Goal: Task Accomplishment & Management: Manage account settings

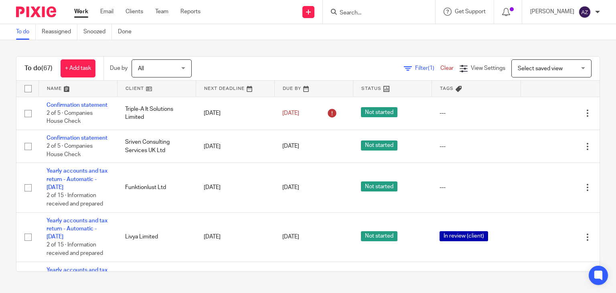
click at [229, 43] on div "To do (67) + Add task Due by All All [DATE] [DATE] This week Next week This mon…" at bounding box center [308, 164] width 616 height 248
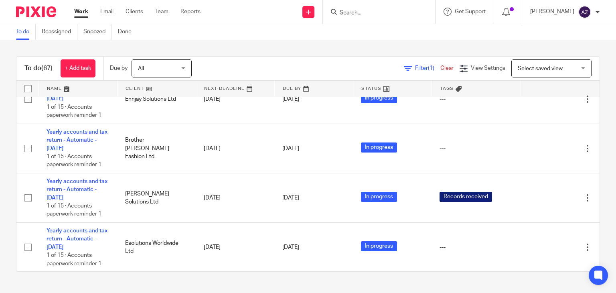
scroll to position [2560, 0]
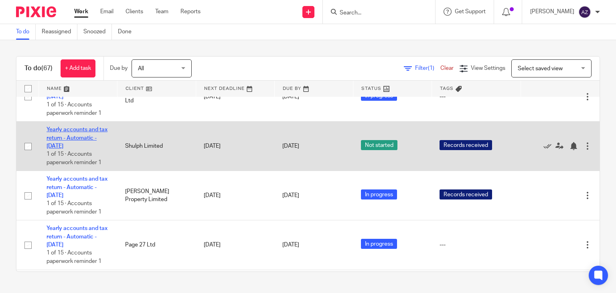
click at [75, 149] on link "Yearly accounts and tax return - Automatic - [DATE]" at bounding box center [77, 138] width 61 height 22
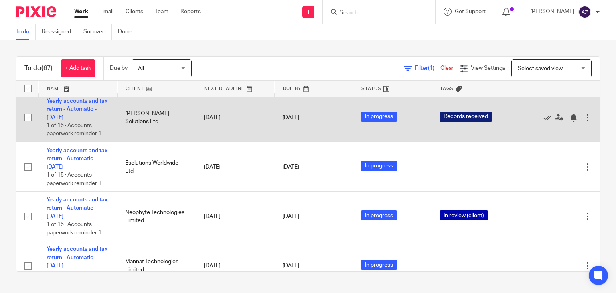
scroll to position [1396, 0]
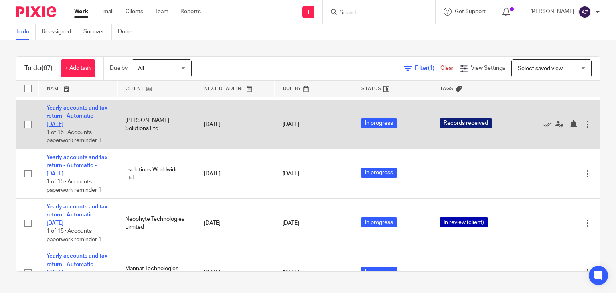
click at [85, 127] on link "Yearly accounts and tax return - Automatic - [DATE]" at bounding box center [77, 116] width 61 height 22
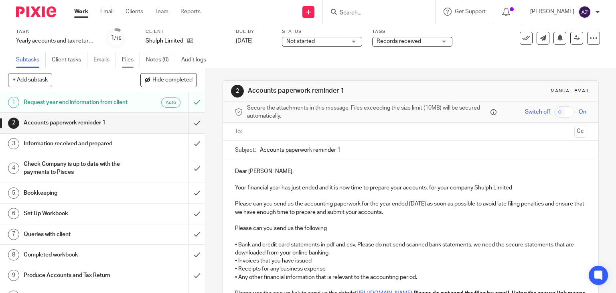
click at [133, 61] on link "Files" at bounding box center [131, 60] width 18 height 16
click at [425, 43] on span "Records received" at bounding box center [415, 41] width 60 height 8
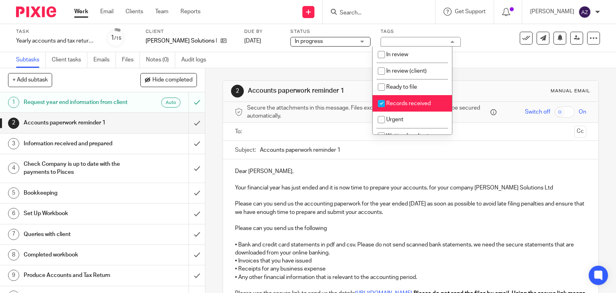
click at [381, 105] on input "checkbox" at bounding box center [381, 103] width 15 height 15
checkbox input "false"
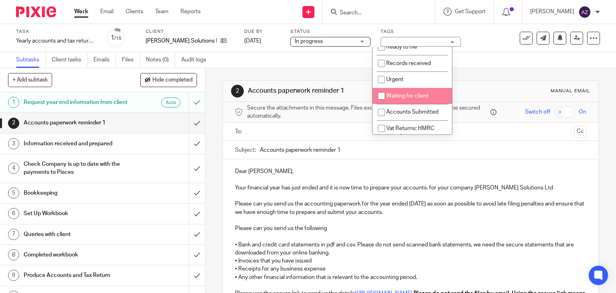
drag, startPoint x: 382, startPoint y: 95, endPoint x: 425, endPoint y: 90, distance: 43.6
click at [382, 95] on input "checkbox" at bounding box center [381, 95] width 15 height 15
checkbox input "true"
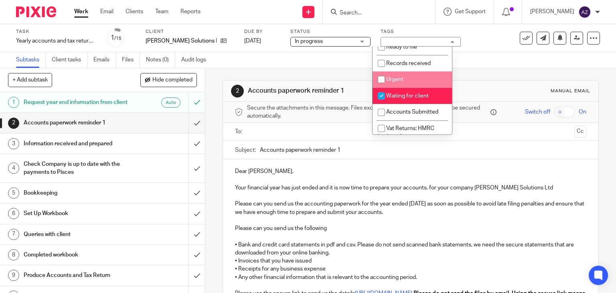
click at [477, 61] on div "Subtasks Client tasks Emails Files Notes (0) Audit logs" at bounding box center [308, 60] width 616 height 16
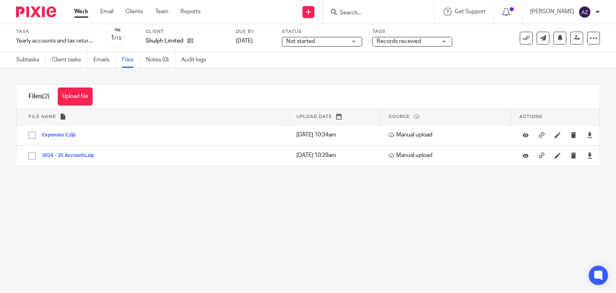
click at [239, 190] on main "Task Yearly accounts and tax return - Automatic - June 2025 Save Yearly account…" at bounding box center [308, 146] width 616 height 293
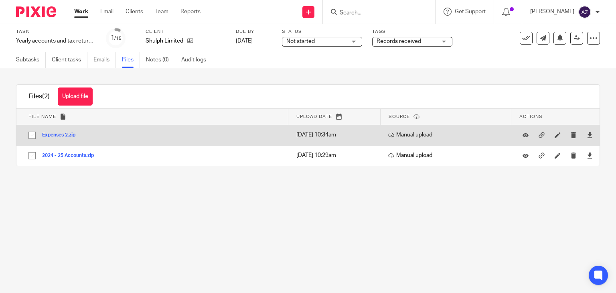
click at [31, 134] on input "checkbox" at bounding box center [31, 135] width 15 height 15
checkbox input "true"
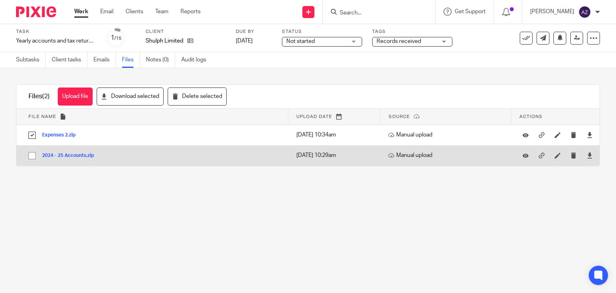
click at [33, 157] on input "checkbox" at bounding box center [31, 155] width 15 height 15
checkbox input "true"
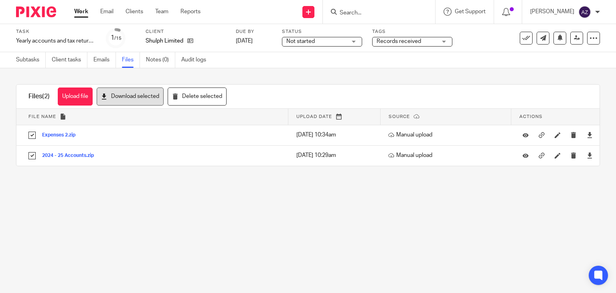
click at [122, 92] on button "Download selected" at bounding box center [130, 96] width 67 height 18
drag, startPoint x: 274, startPoint y: 75, endPoint x: 282, endPoint y: 73, distance: 8.2
click at [275, 75] on div "Upload file Drag & Drop your files, or click here Files uploading... Files (2) …" at bounding box center [308, 125] width 616 height 114
click at [352, 42] on div "Not started Not started" at bounding box center [322, 42] width 80 height 10
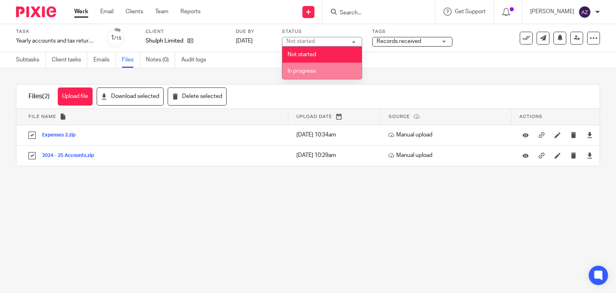
click at [306, 71] on span "In progress" at bounding box center [302, 71] width 28 height 6
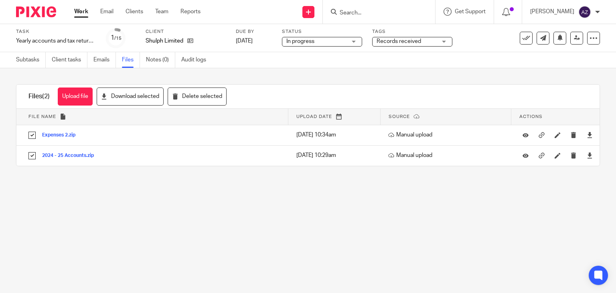
drag, startPoint x: 375, startPoint y: 68, endPoint x: 391, endPoint y: 61, distance: 16.9
click at [375, 67] on div "Subtasks Client tasks Emails Files Notes (0) Audit logs" at bounding box center [308, 60] width 616 height 16
click at [445, 42] on div "Records received" at bounding box center [412, 42] width 80 height 10
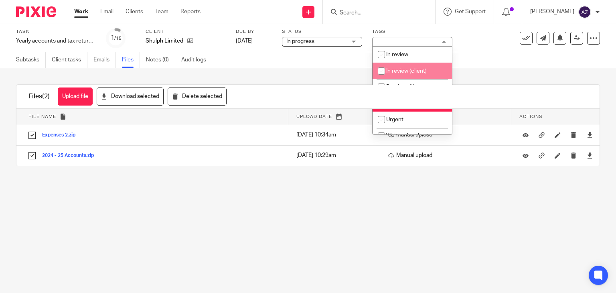
scroll to position [40, 0]
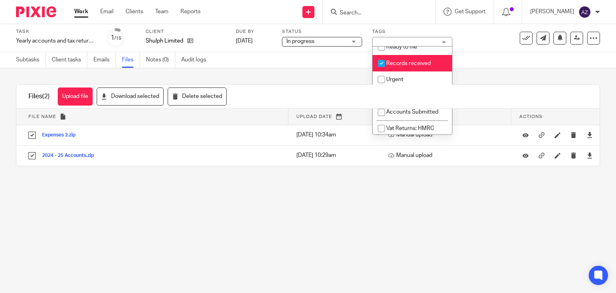
click at [481, 60] on div "Subtasks Client tasks Emails Files Notes (0) Audit logs" at bounding box center [308, 60] width 616 height 16
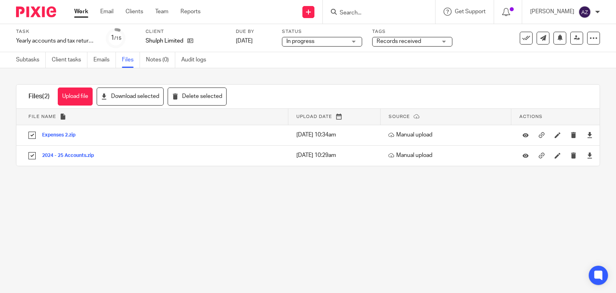
click at [445, 41] on div "Records received" at bounding box center [412, 42] width 80 height 10
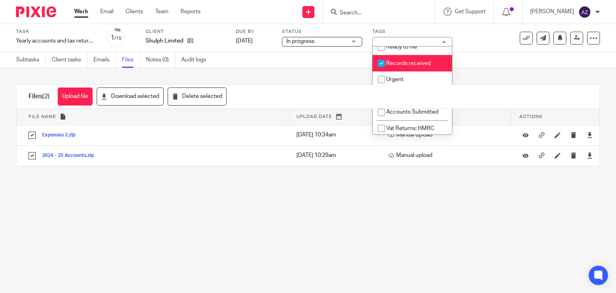
click at [383, 64] on input "checkbox" at bounding box center [381, 63] width 15 height 15
checkbox input "false"
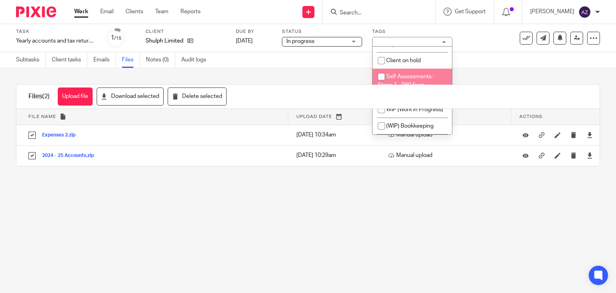
scroll to position [722, 0]
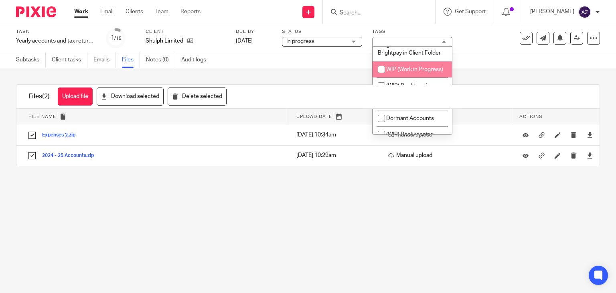
click at [382, 71] on input "checkbox" at bounding box center [381, 69] width 15 height 15
checkbox input "true"
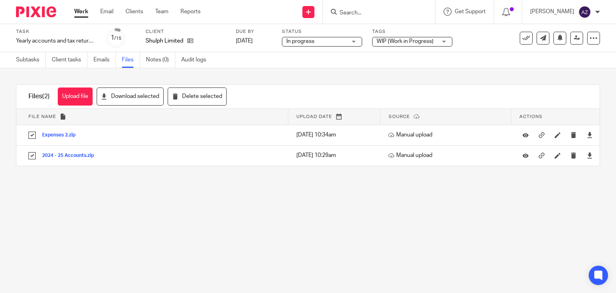
click at [478, 71] on div "Upload file Drag & Drop your files, or click here Files uploading... Files (2) …" at bounding box center [308, 125] width 616 height 114
